Goal: Task Accomplishment & Management: Use online tool/utility

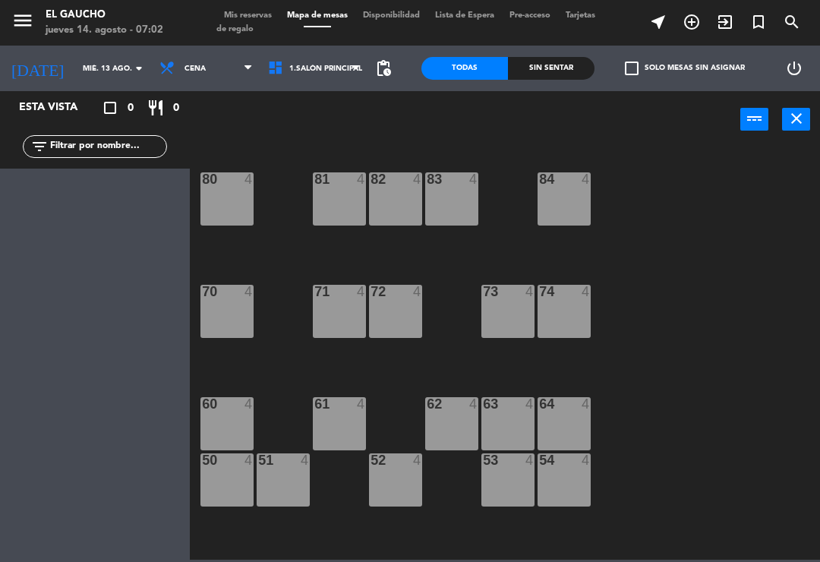
click at [227, 483] on div "50 4" at bounding box center [226, 479] width 53 height 53
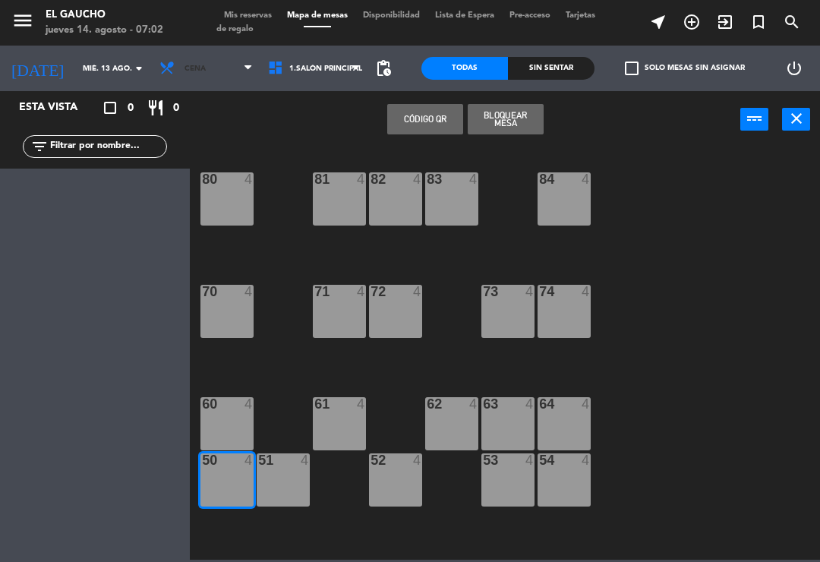
click at [244, 73] on icon at bounding box center [247, 68] width 7 height 12
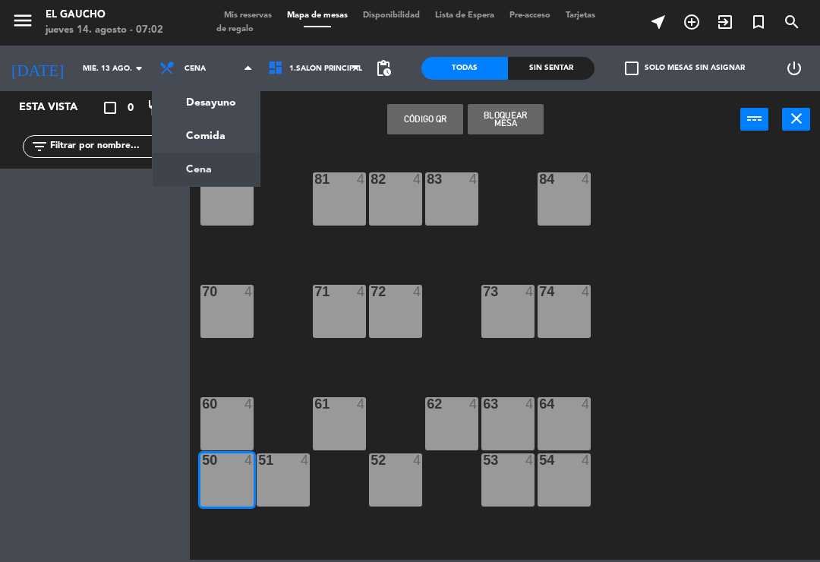
click at [170, 102] on ng-component "menu El Gaucho jueves 14. agosto - 07:02 Mis reservas Mapa de mesas Disponibili…" at bounding box center [410, 279] width 820 height 559
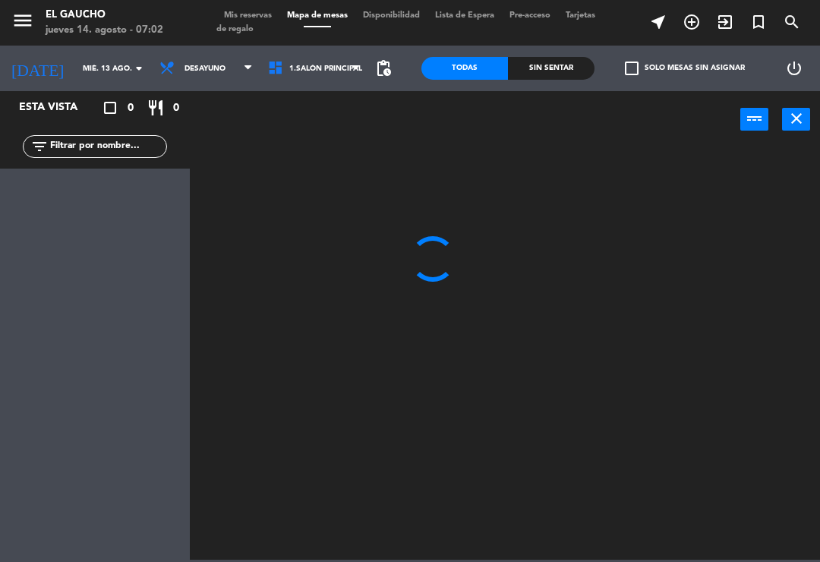
click at [109, 58] on input "mié. 13 ago." at bounding box center [127, 69] width 104 height 24
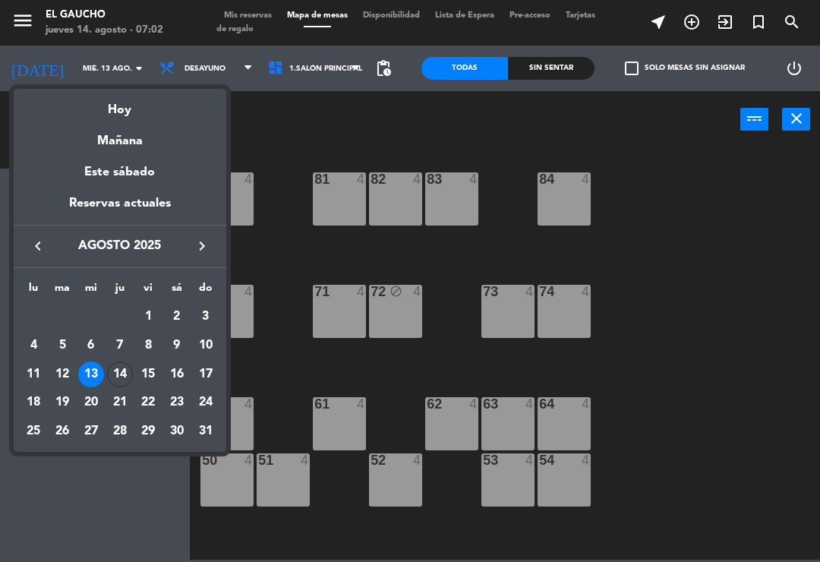
click at [112, 369] on div "14" at bounding box center [120, 374] width 26 height 26
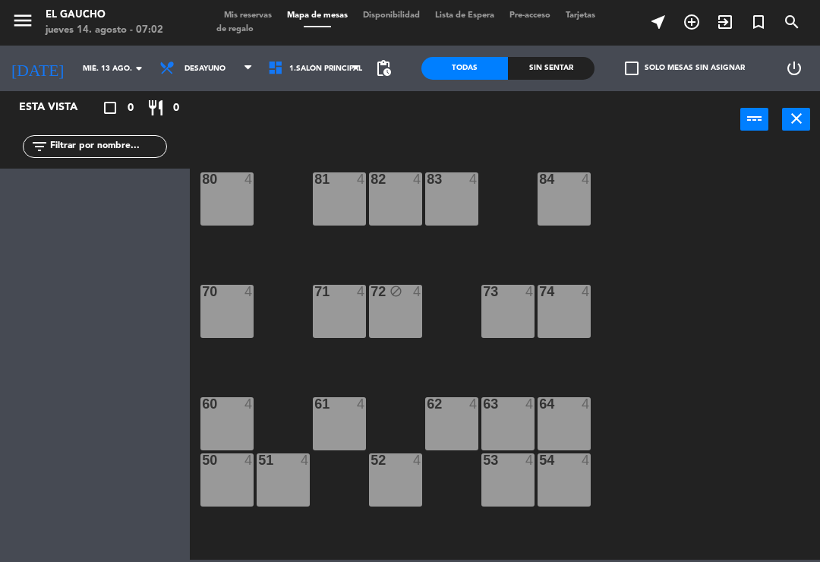
type input "jue. 14 ago."
click at [221, 476] on div "50 4" at bounding box center [226, 479] width 53 height 53
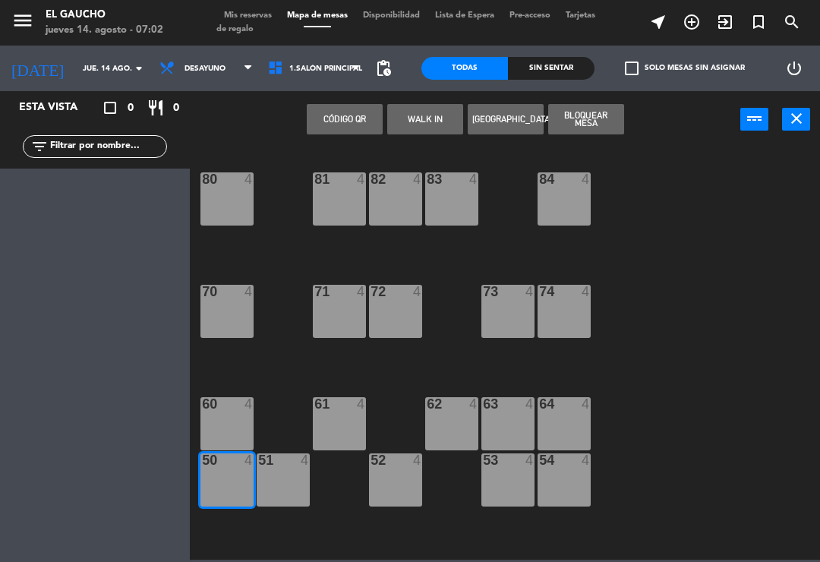
click at [422, 125] on button "WALK IN" at bounding box center [425, 119] width 76 height 30
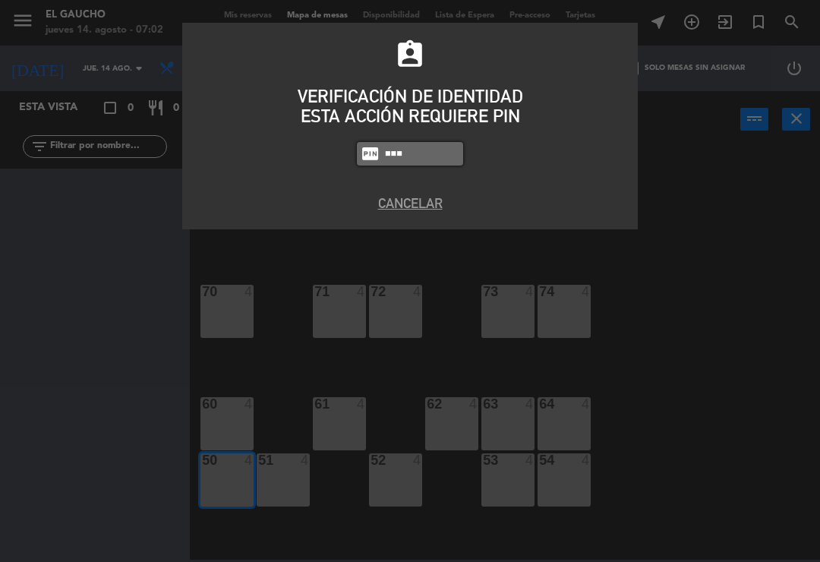
type input "0009"
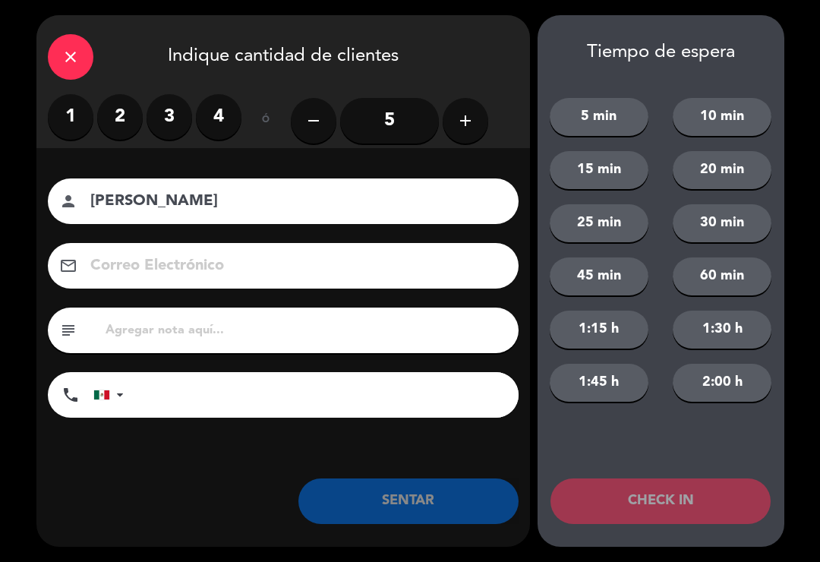
type input "[PERSON_NAME]"
click at [74, 121] on label "1" at bounding box center [71, 117] width 46 height 46
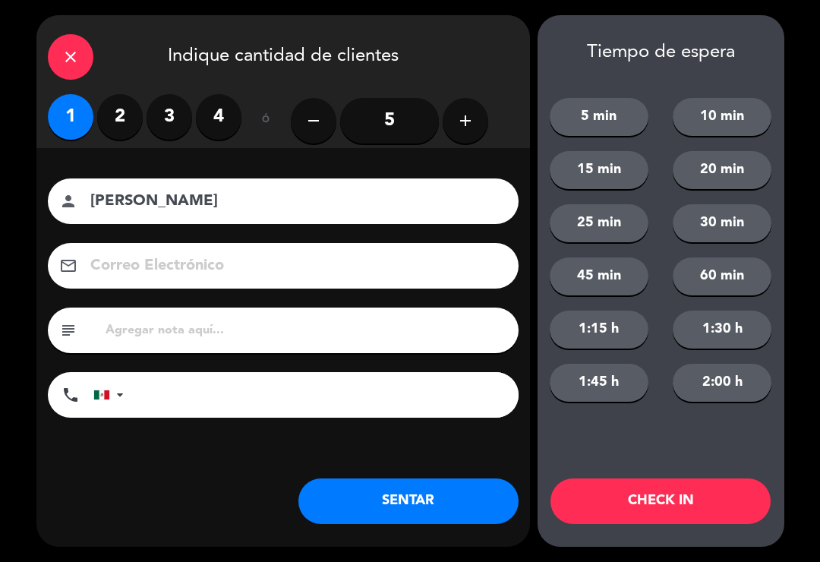
click at [354, 502] on button "SENTAR" at bounding box center [408, 501] width 220 height 46
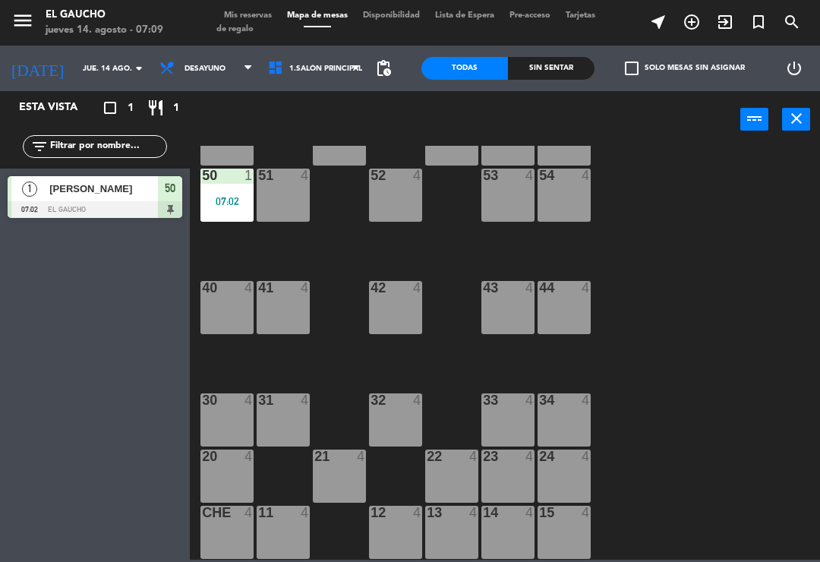
scroll to position [285, 0]
click at [563, 484] on div "24 4" at bounding box center [563, 475] width 53 height 53
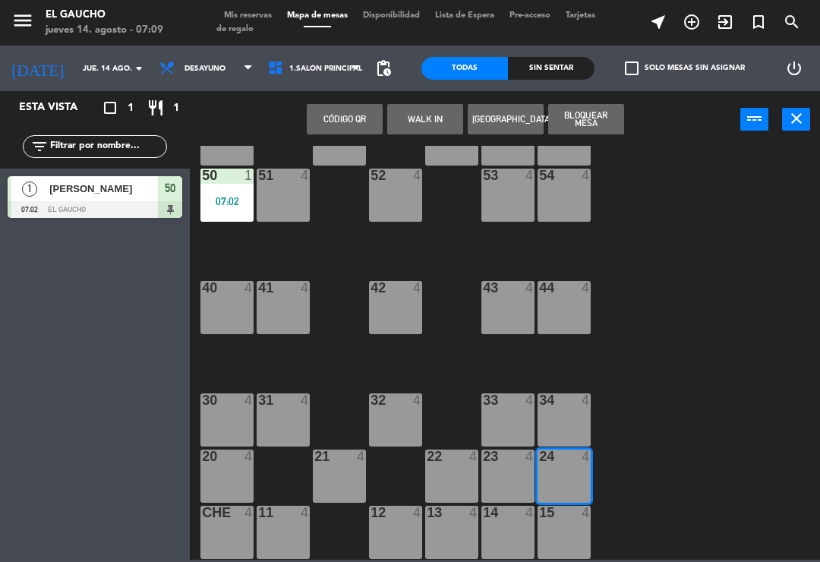
click at [431, 117] on button "WALK IN" at bounding box center [425, 119] width 76 height 30
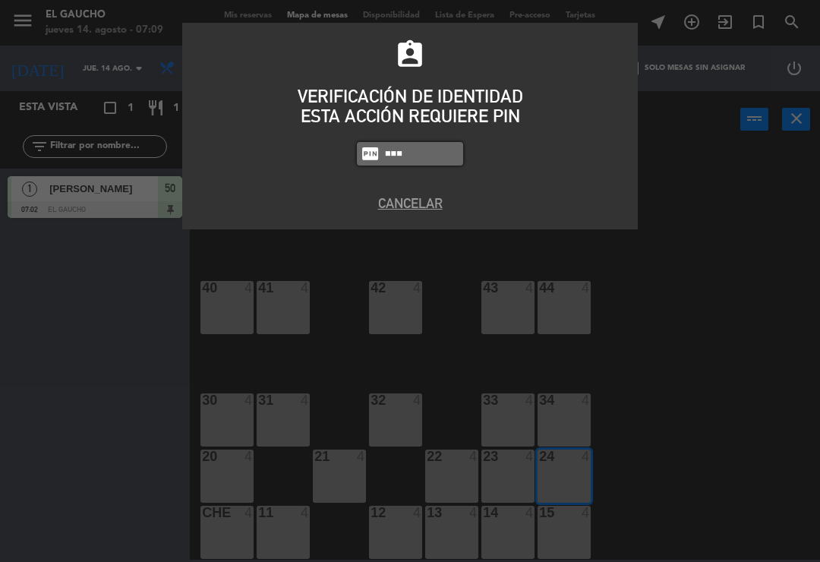
type input "0009"
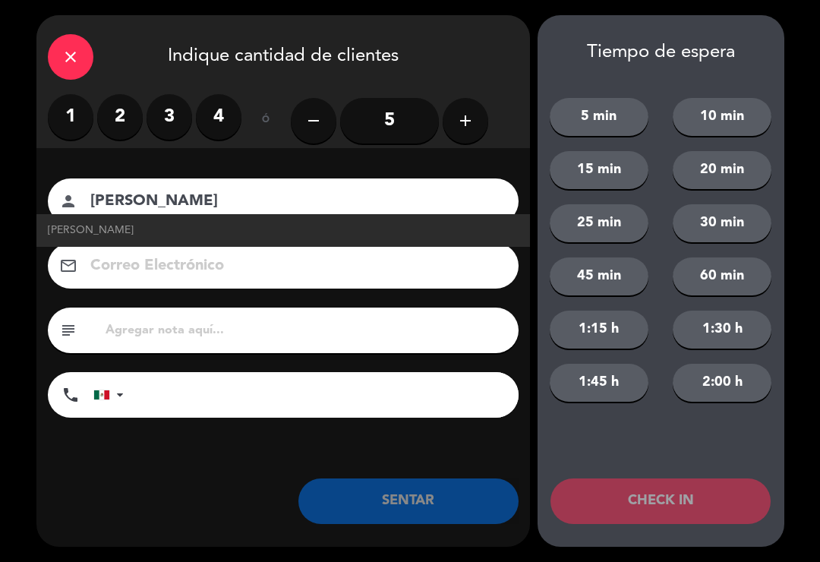
click at [394, 121] on input "5" at bounding box center [389, 121] width 99 height 46
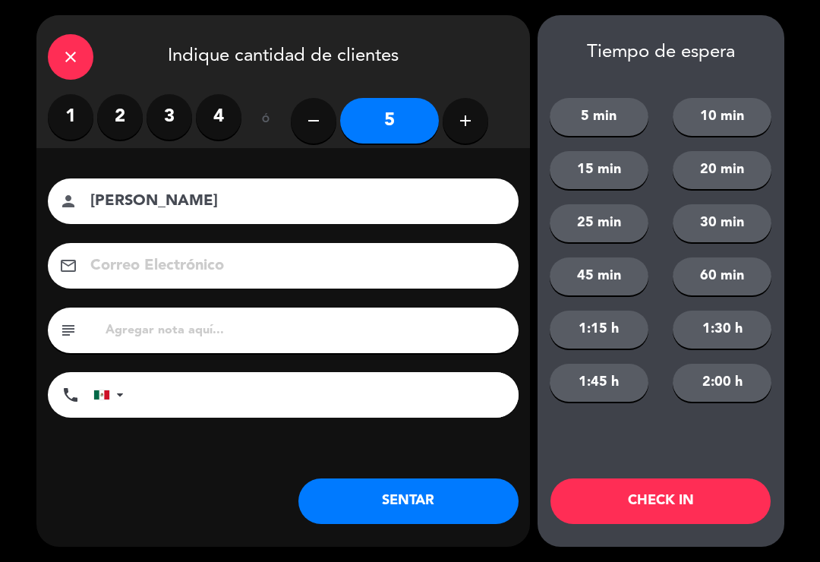
click at [338, 210] on input "[PERSON_NAME]" at bounding box center [294, 201] width 410 height 27
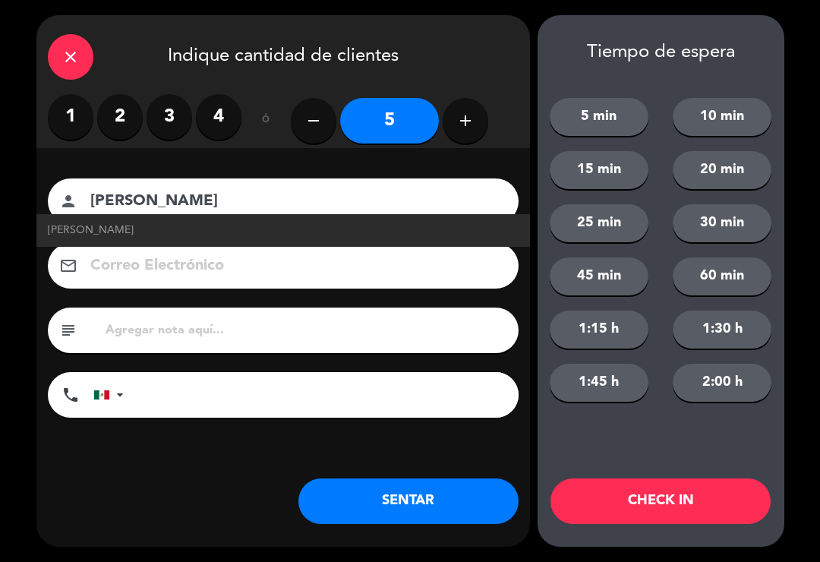
click at [134, 226] on span "[PERSON_NAME]" at bounding box center [91, 230] width 86 height 17
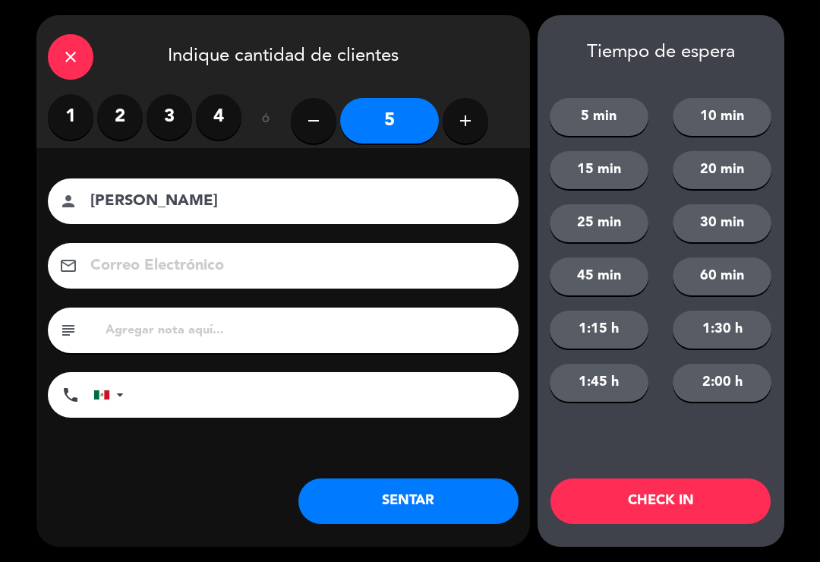
click at [342, 198] on input "[PERSON_NAME]" at bounding box center [294, 201] width 410 height 27
type input "[PERSON_NAME]"
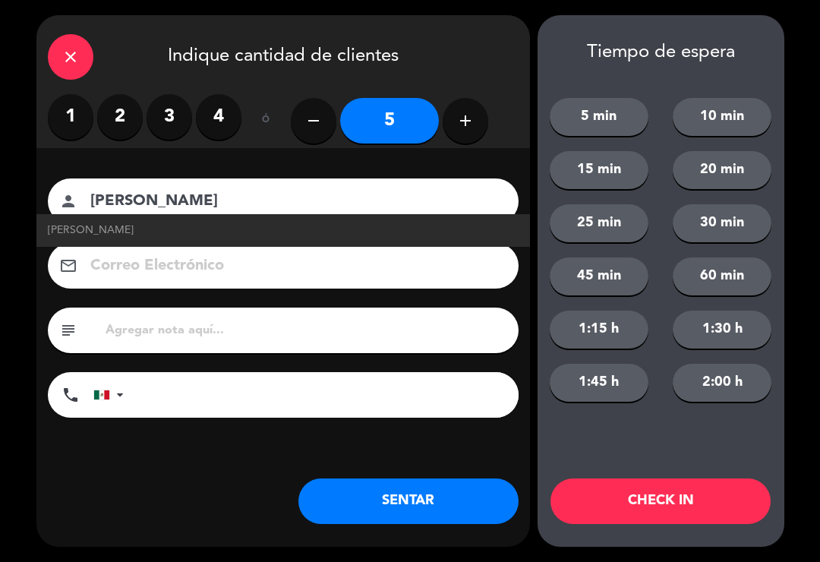
click at [134, 261] on input at bounding box center [294, 266] width 410 height 27
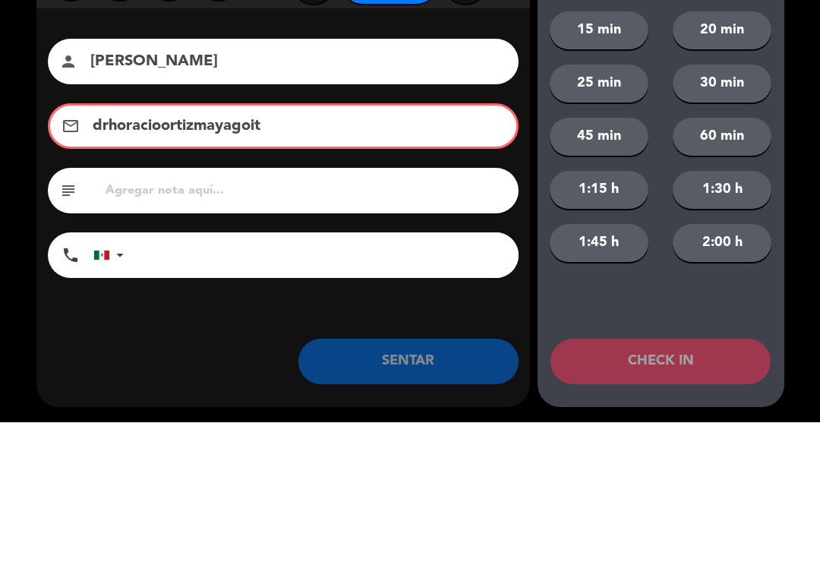
type input "drhoracioortizmayagoiti"
